Goal: Information Seeking & Learning: Learn about a topic

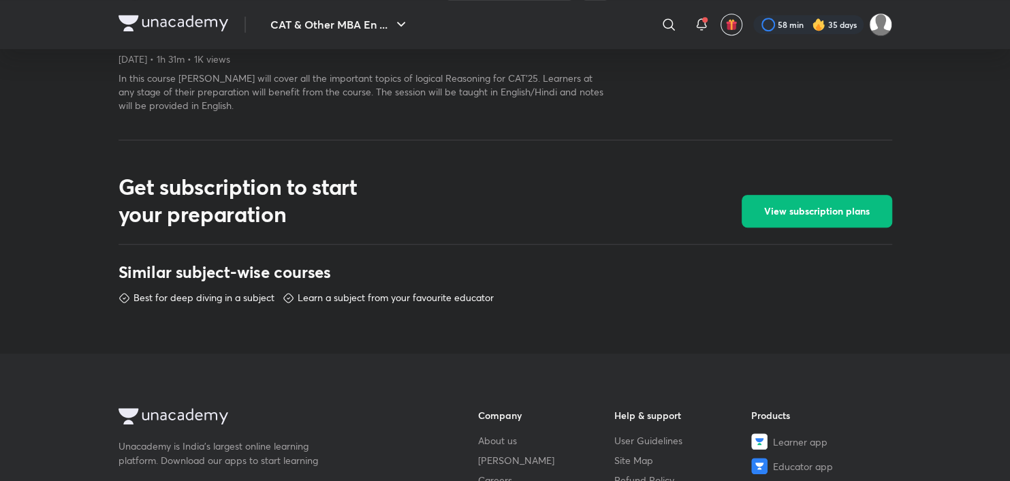
scroll to position [379, 0]
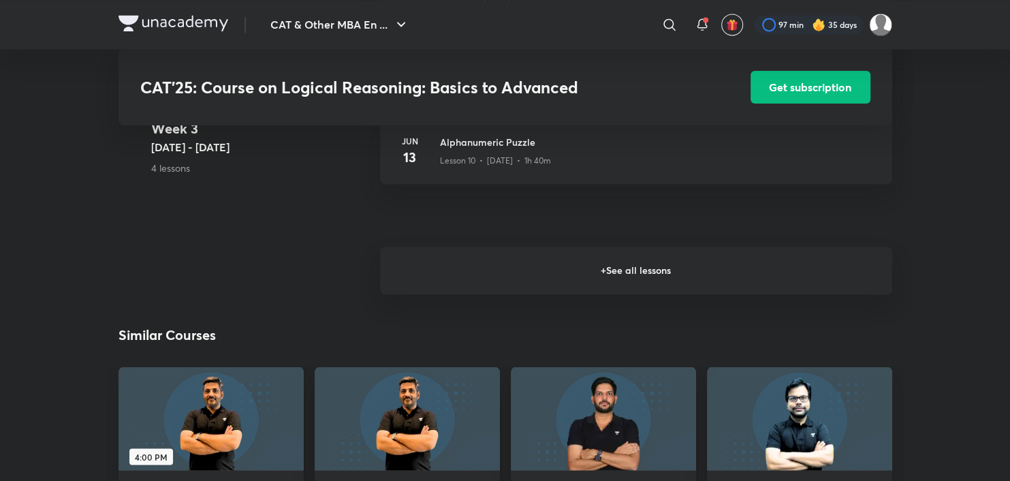
scroll to position [1492, 0]
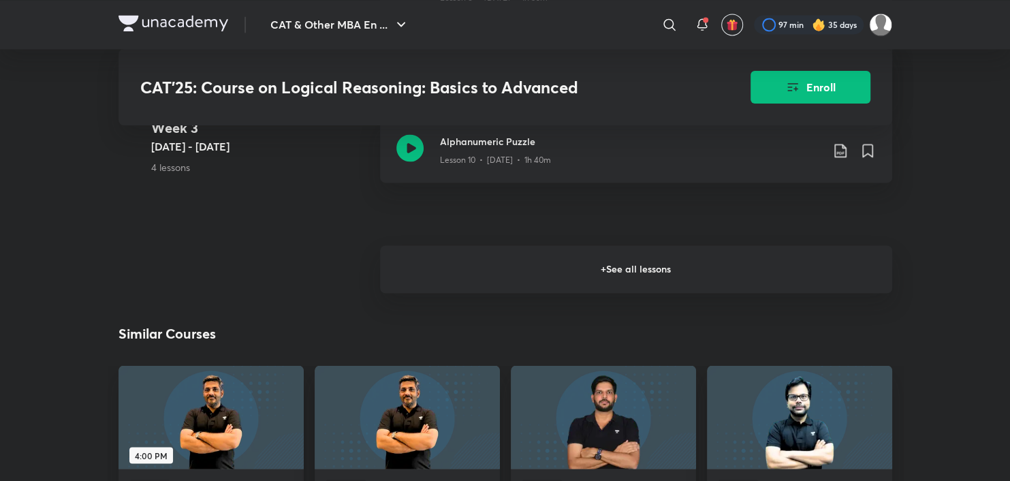
click at [560, 281] on h6 "+ See all lessons" at bounding box center [636, 269] width 512 height 48
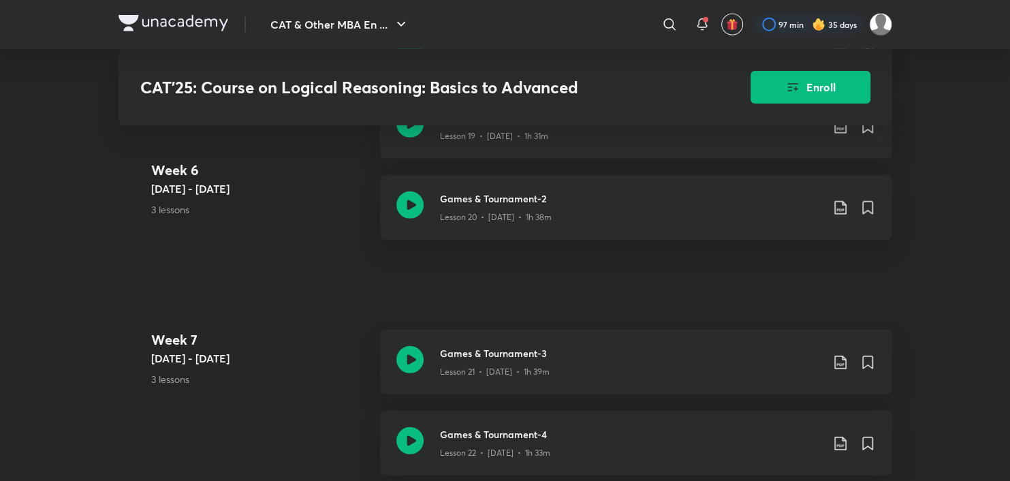
scroll to position [2600, 0]
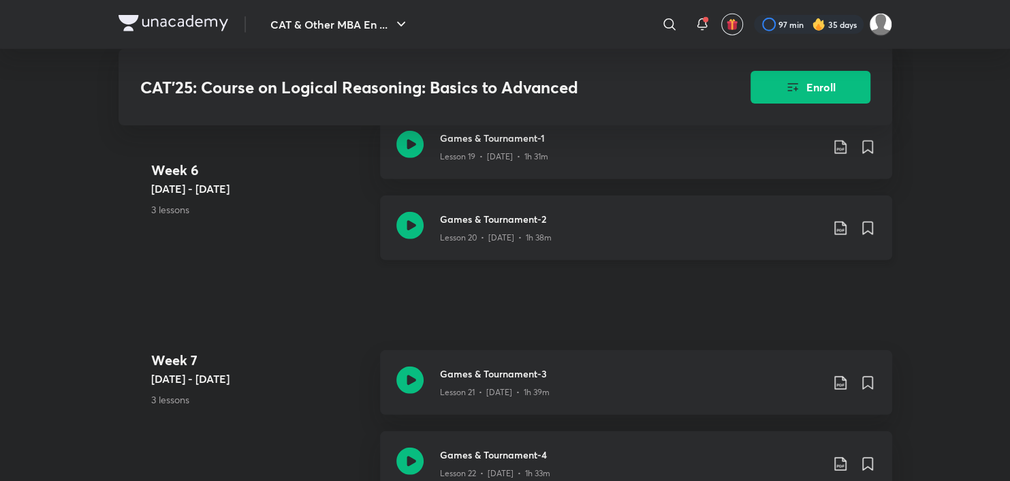
click at [410, 236] on icon at bounding box center [409, 225] width 27 height 27
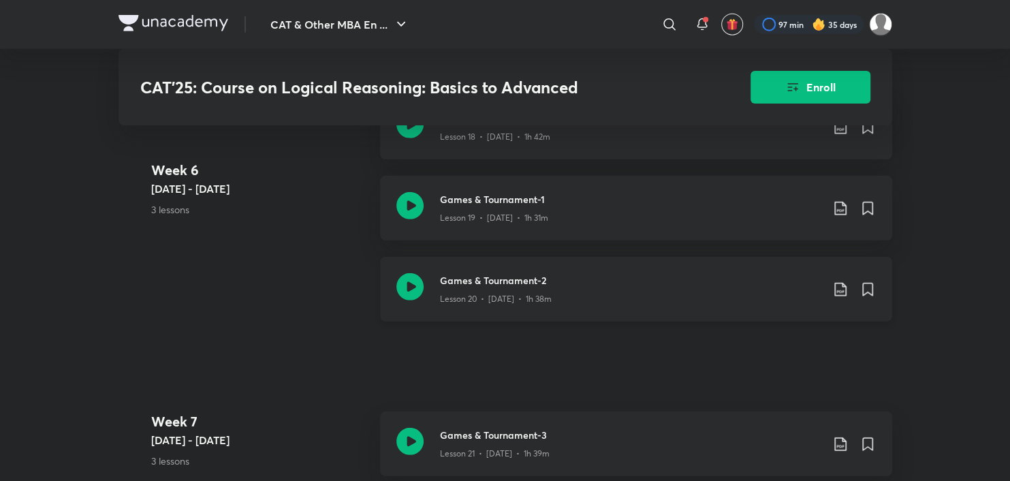
scroll to position [2532, 0]
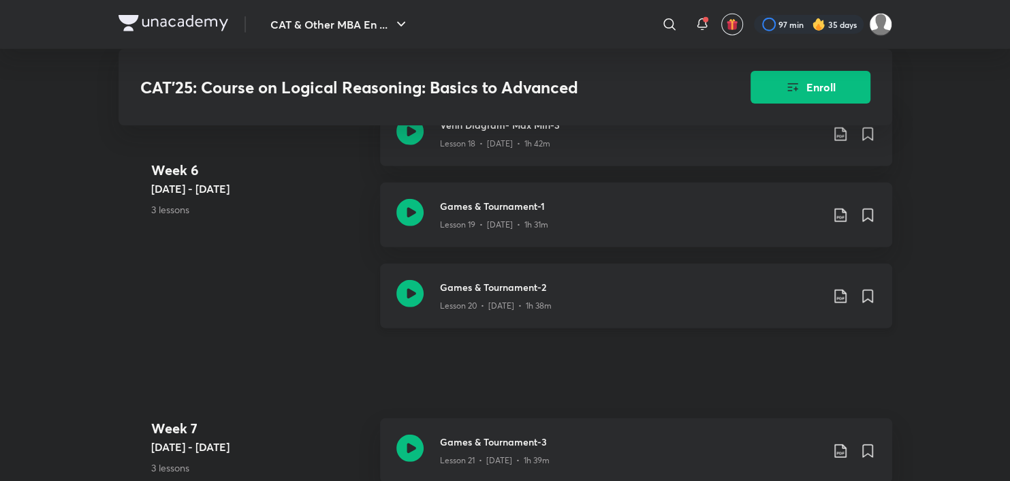
click at [413, 300] on icon at bounding box center [409, 293] width 27 height 27
